Goal: Task Accomplishment & Management: Complete application form

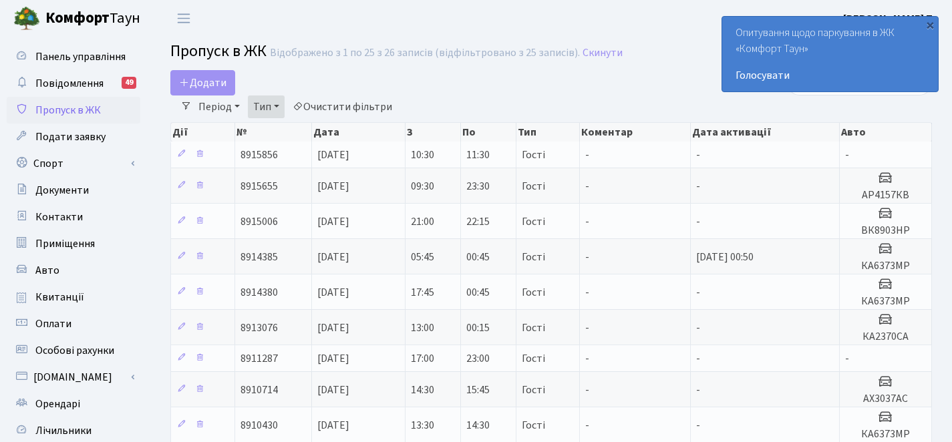
select select "25"
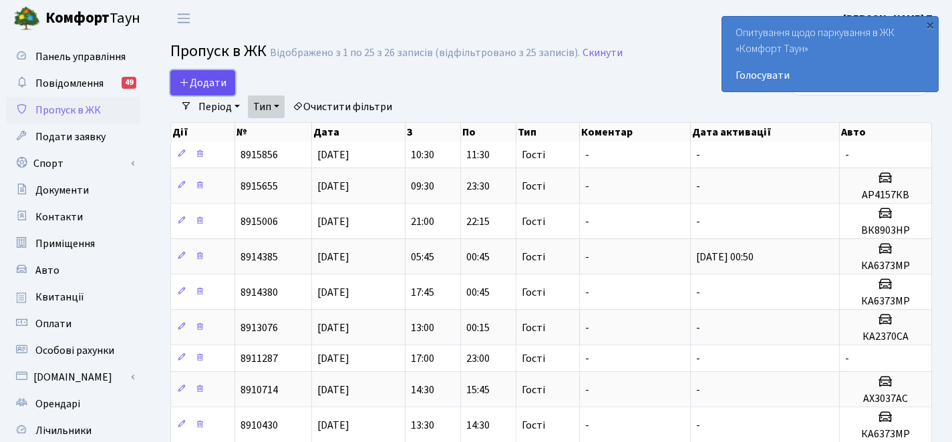
click at [225, 79] on span "Додати" at bounding box center [202, 83] width 47 height 15
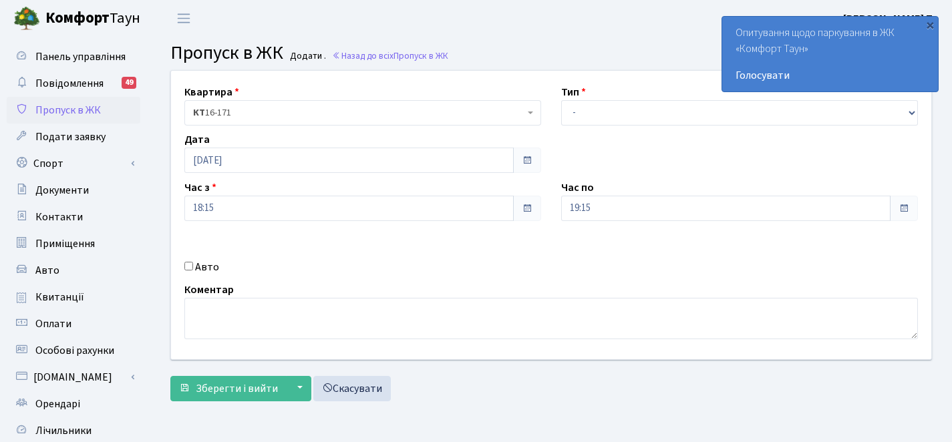
click at [181, 265] on div "Авто" at bounding box center [362, 267] width 377 height 16
click at [190, 265] on input "Авто" at bounding box center [188, 266] width 9 height 9
checkbox input "true"
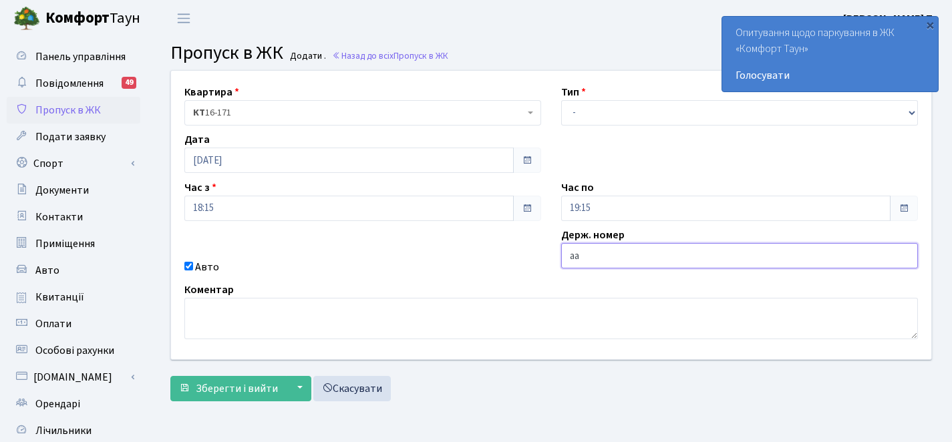
type input "а"
type input "ка8899вх"
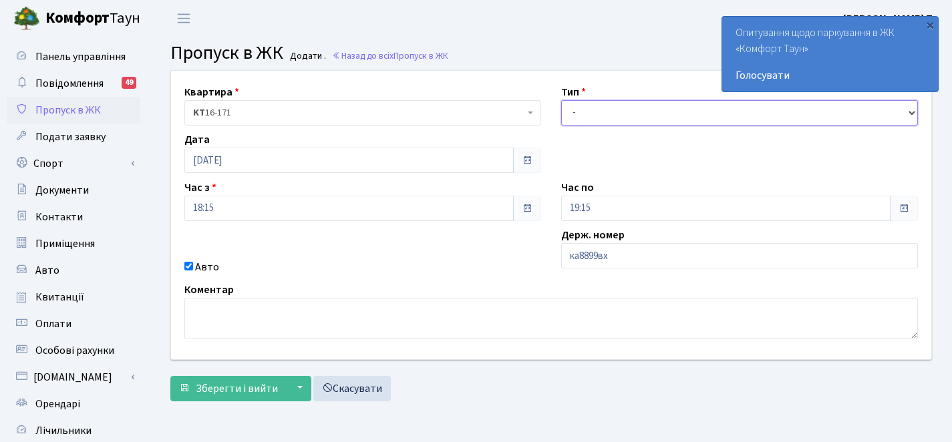
click at [623, 110] on select "- Доставка Таксі Гості Сервіс" at bounding box center [739, 112] width 357 height 25
select select "3"
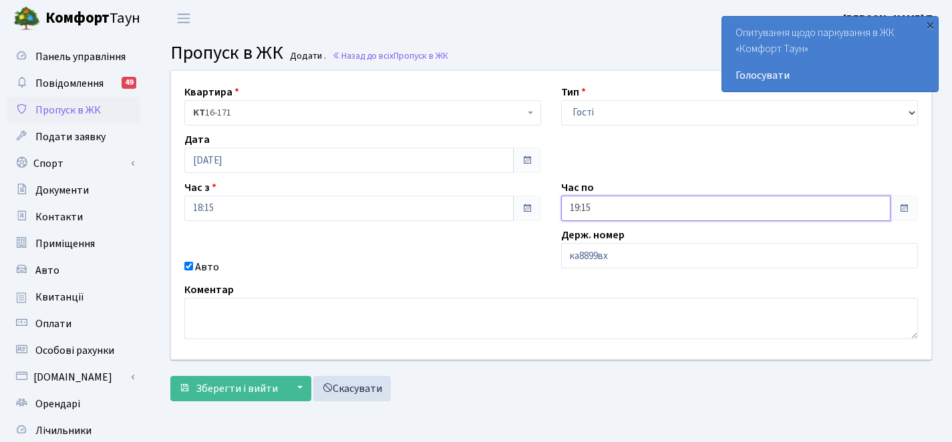
click at [631, 212] on input "19:15" at bounding box center [725, 208] width 329 height 25
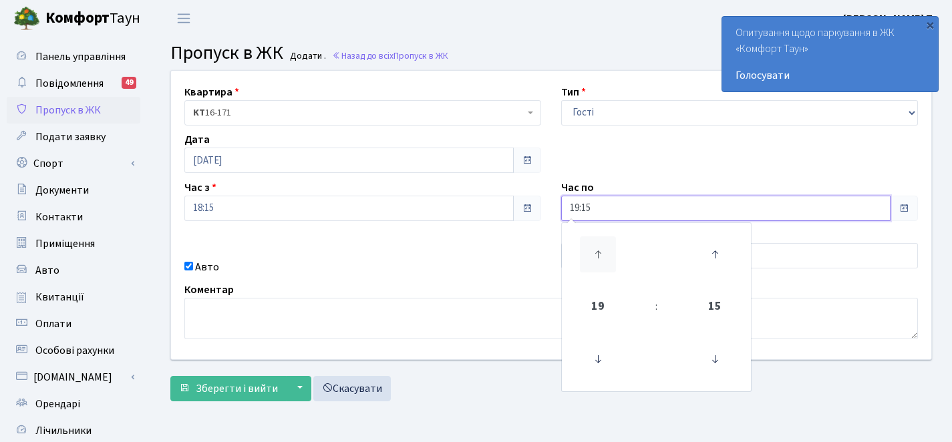
click at [593, 244] on icon at bounding box center [598, 255] width 36 height 36
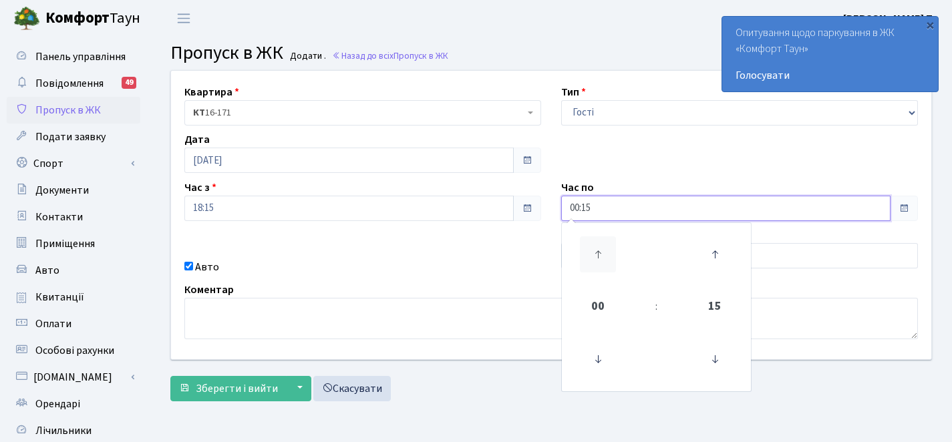
click at [593, 244] on icon at bounding box center [598, 255] width 36 height 36
type input "01:15"
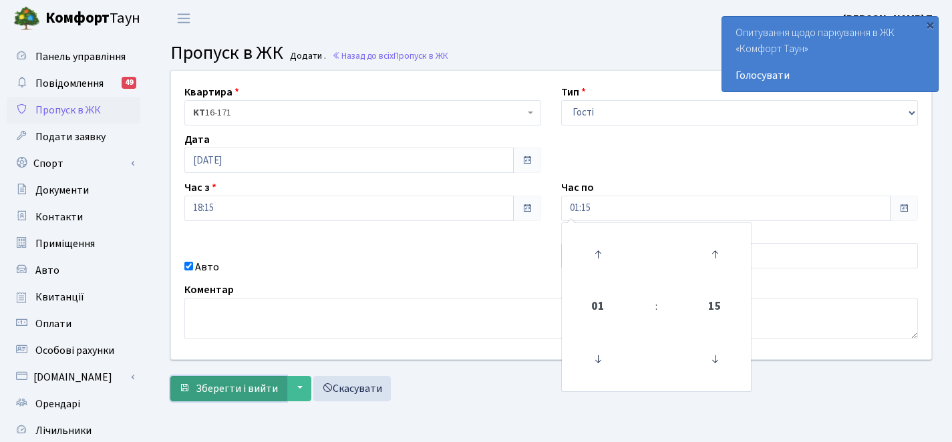
click at [247, 386] on span "Зберегти і вийти" at bounding box center [237, 389] width 82 height 15
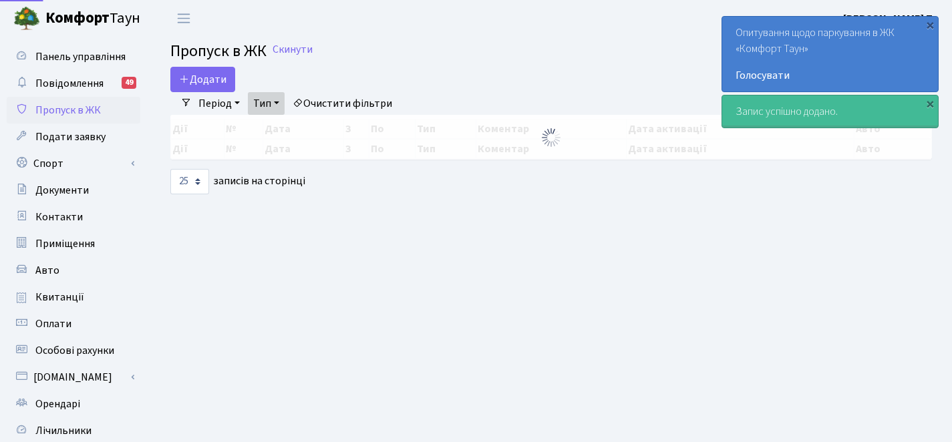
select select "25"
